Goal: Task Accomplishment & Management: Complete application form

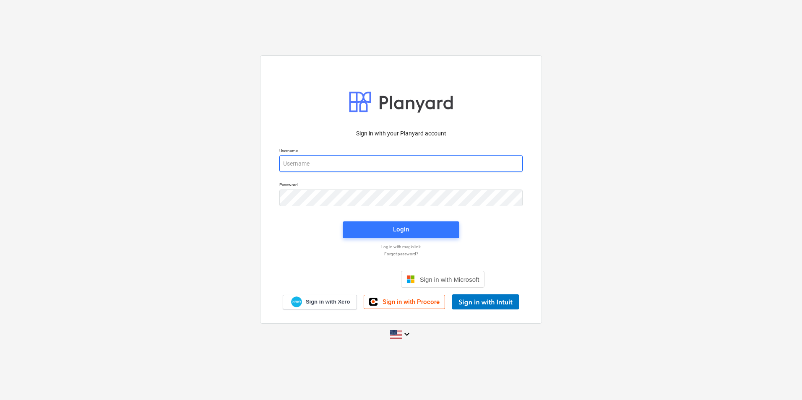
click at [363, 168] on input "email" at bounding box center [400, 163] width 243 height 17
type input "besthandsinsulation@gmail.com"
click at [395, 310] on div "Sign in with your Planyard account Username besthandsinsulation@gmail.com Passw…" at bounding box center [401, 189] width 282 height 268
click at [395, 305] on span "Sign in with Procore" at bounding box center [410, 302] width 57 height 8
